Goal: Answer question/provide support: Share knowledge or assist other users

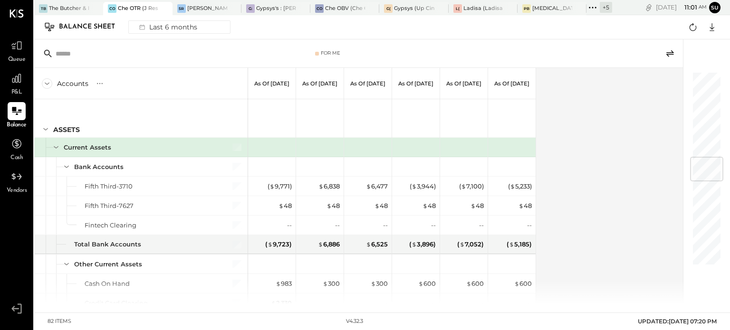
scroll to position [712, 0]
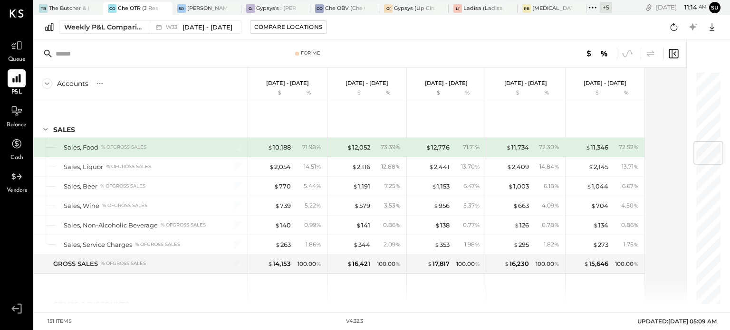
scroll to position [596, 0]
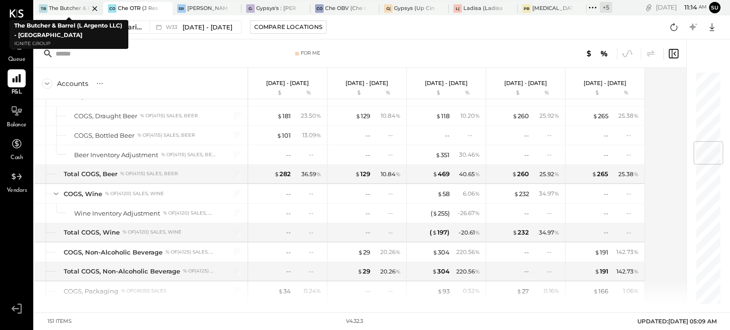
click at [69, 7] on div "The Butcher & Barrel (L Argento LLC) - [GEOGRAPHIC_DATA]" at bounding box center [69, 9] width 40 height 8
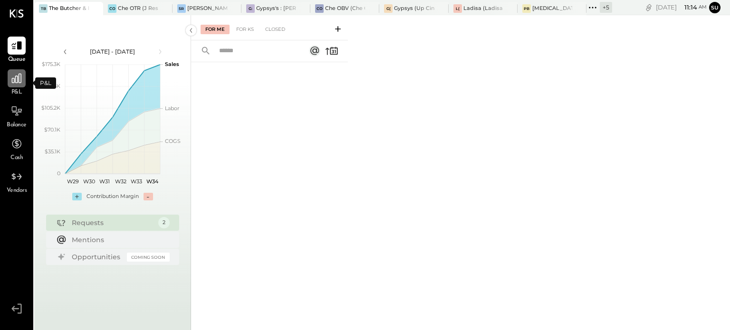
click at [17, 81] on icon at bounding box center [16, 78] width 12 height 12
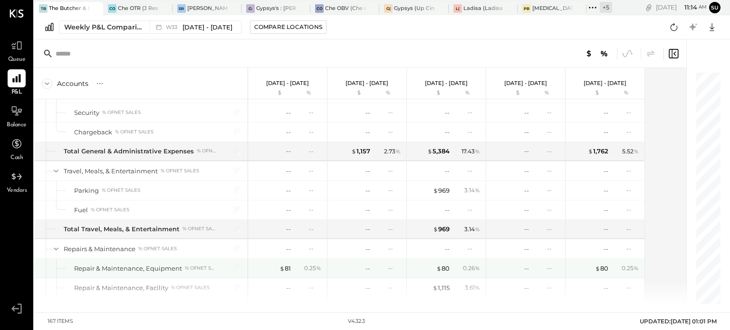
scroll to position [2195, 0]
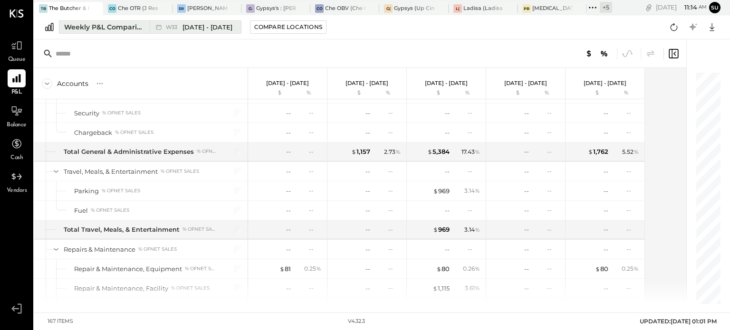
click at [103, 31] on div "Weekly P&L Comparison" at bounding box center [104, 27] width 80 height 10
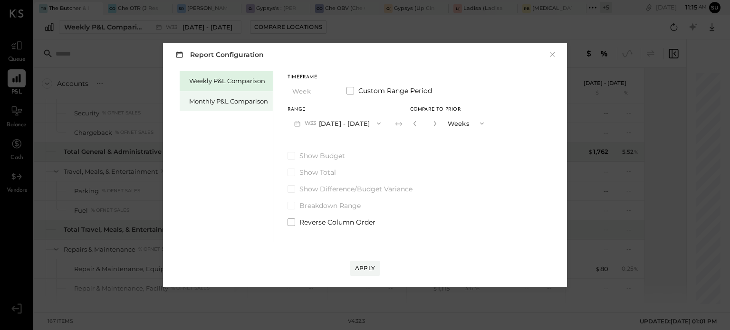
click at [229, 96] on div "Monthly P&L Comparison" at bounding box center [226, 101] width 93 height 20
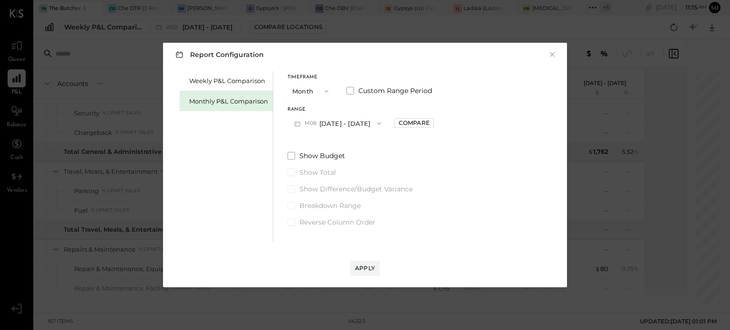
click at [375, 121] on icon "button" at bounding box center [379, 124] width 8 height 8
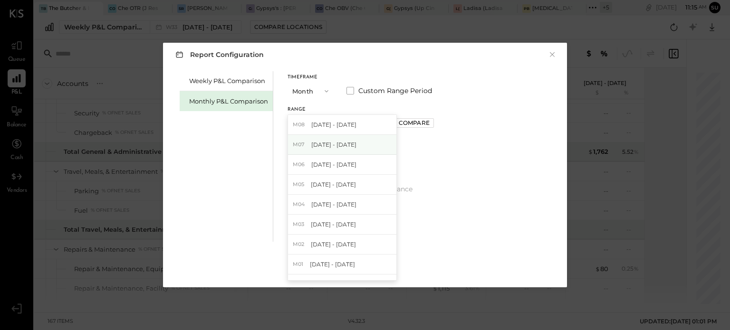
click at [343, 148] on span "[DATE] - [DATE]" at bounding box center [333, 145] width 45 height 8
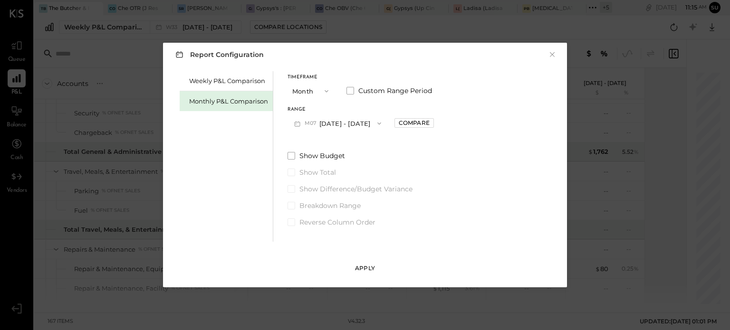
click at [367, 272] on div "Apply" at bounding box center [365, 268] width 20 height 8
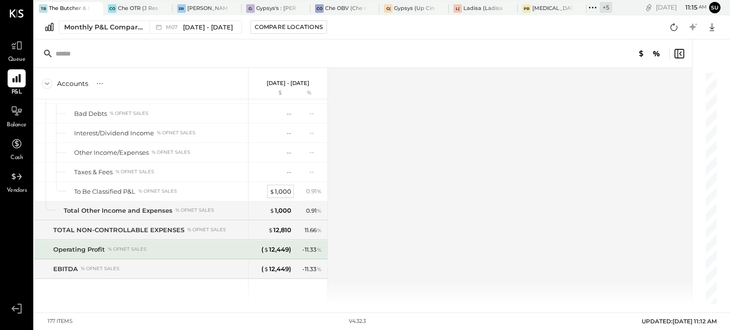
scroll to position [2875, 0]
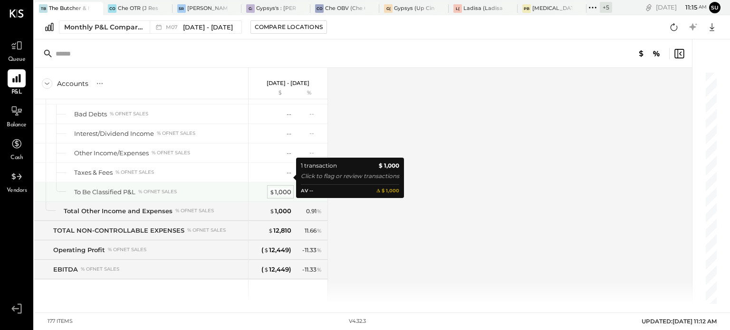
click at [279, 188] on div "$ 1,000" at bounding box center [280, 192] width 22 height 9
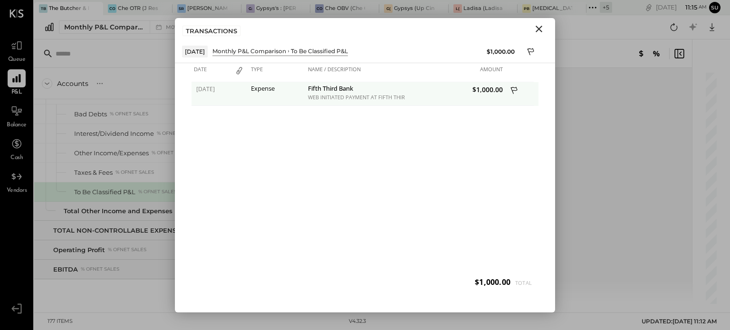
click at [346, 87] on div "Fifth Third Bank" at bounding box center [355, 89] width 95 height 9
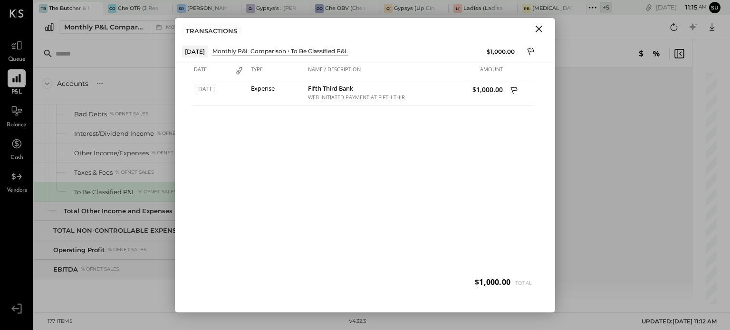
click at [270, 143] on div "[DATE] Expense Fifth Third Bank WEB INITIATED PAYMENT AT FIFTH THIRD BANK WEB P…" at bounding box center [365, 189] width 347 height 214
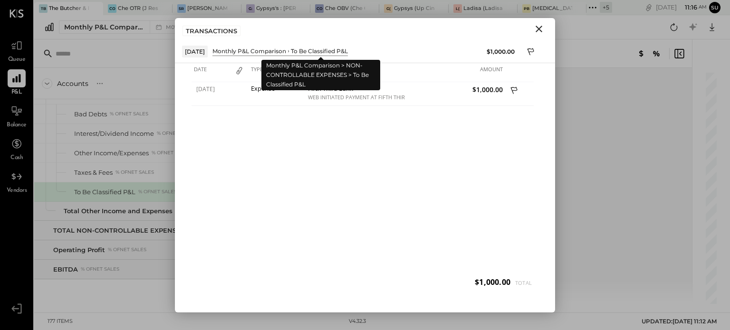
click at [310, 49] on div "To Be Classified P&L" at bounding box center [319, 51] width 57 height 8
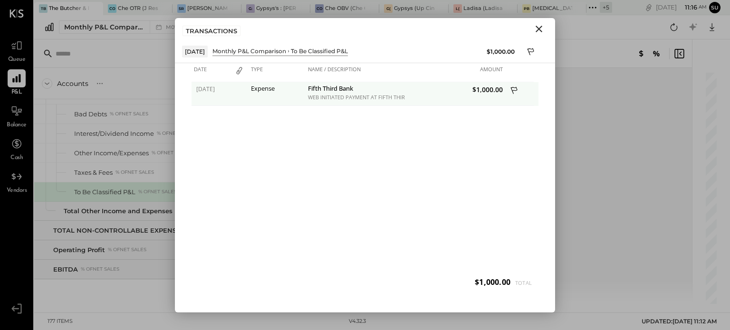
click at [510, 89] on icon at bounding box center [514, 92] width 9 height 12
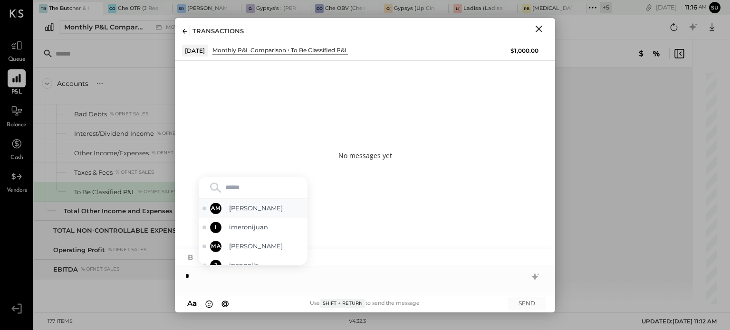
click at [269, 210] on span "[PERSON_NAME]" at bounding box center [266, 208] width 75 height 9
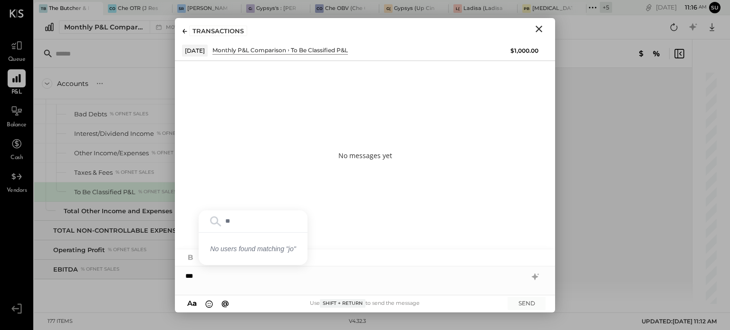
type input "*"
click at [538, 26] on icon "Close" at bounding box center [538, 28] width 11 height 11
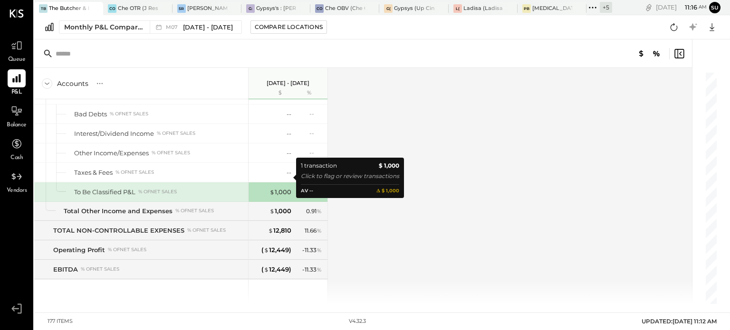
click at [268, 188] on div "$ 1,000" at bounding box center [272, 192] width 38 height 9
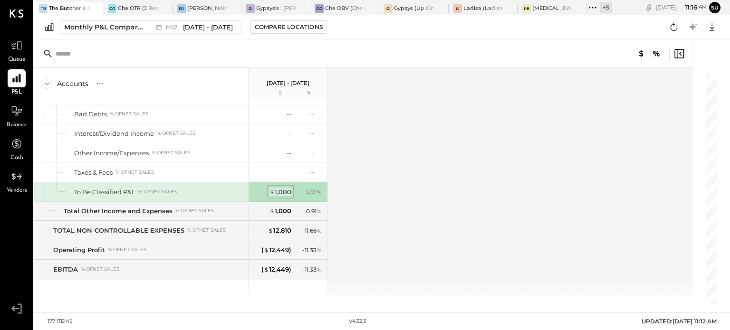
click at [288, 188] on div "$ 1,000" at bounding box center [280, 192] width 22 height 9
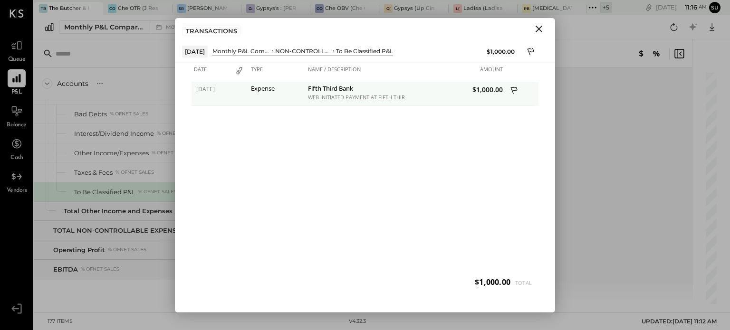
click at [513, 89] on icon at bounding box center [514, 92] width 9 height 12
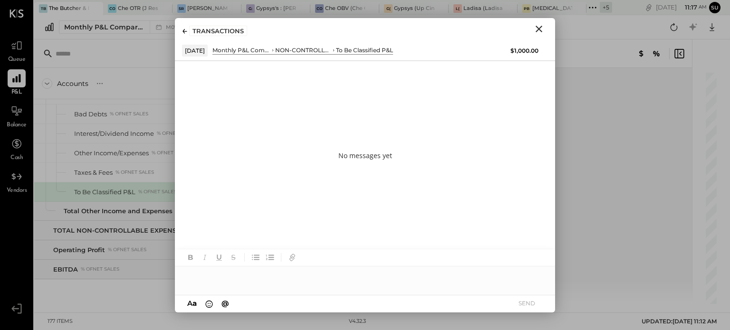
click at [538, 27] on icon "Close" at bounding box center [539, 29] width 7 height 7
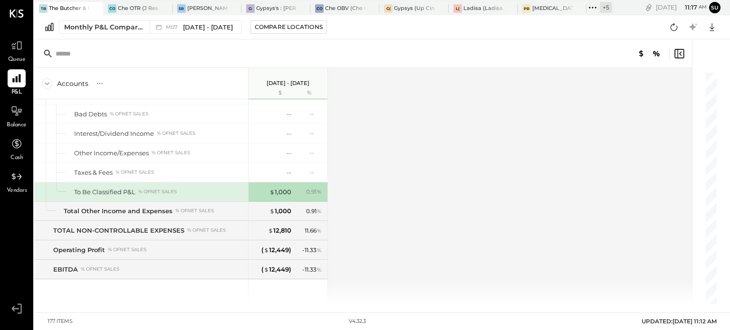
click at [251, 183] on div "$ 1,000 0.91 %" at bounding box center [288, 192] width 79 height 19
click at [274, 188] on span "$" at bounding box center [271, 192] width 5 height 8
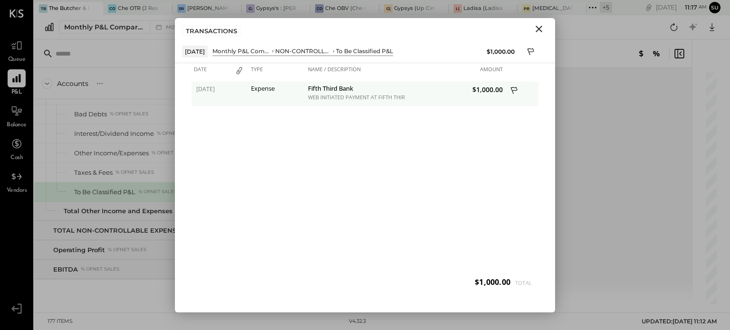
click at [511, 89] on icon at bounding box center [514, 92] width 9 height 12
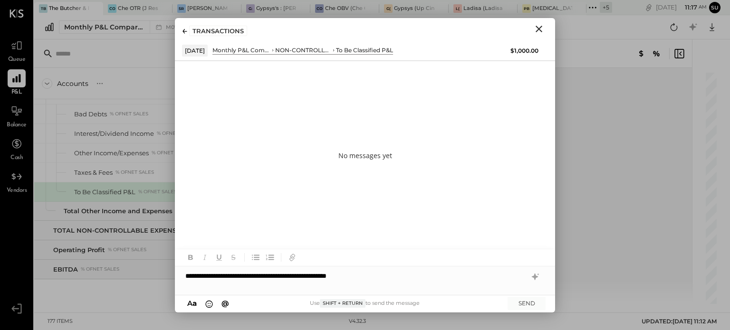
click at [312, 277] on div "**********" at bounding box center [365, 276] width 380 height 19
click at [407, 277] on div "**********" at bounding box center [365, 276] width 380 height 19
click at [520, 303] on button "SEND" at bounding box center [527, 303] width 38 height 13
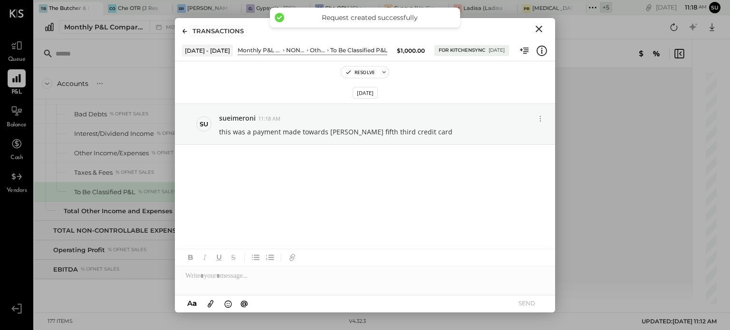
click at [539, 26] on icon "Close" at bounding box center [538, 28] width 11 height 11
